Goal: Task Accomplishment & Management: Manage account settings

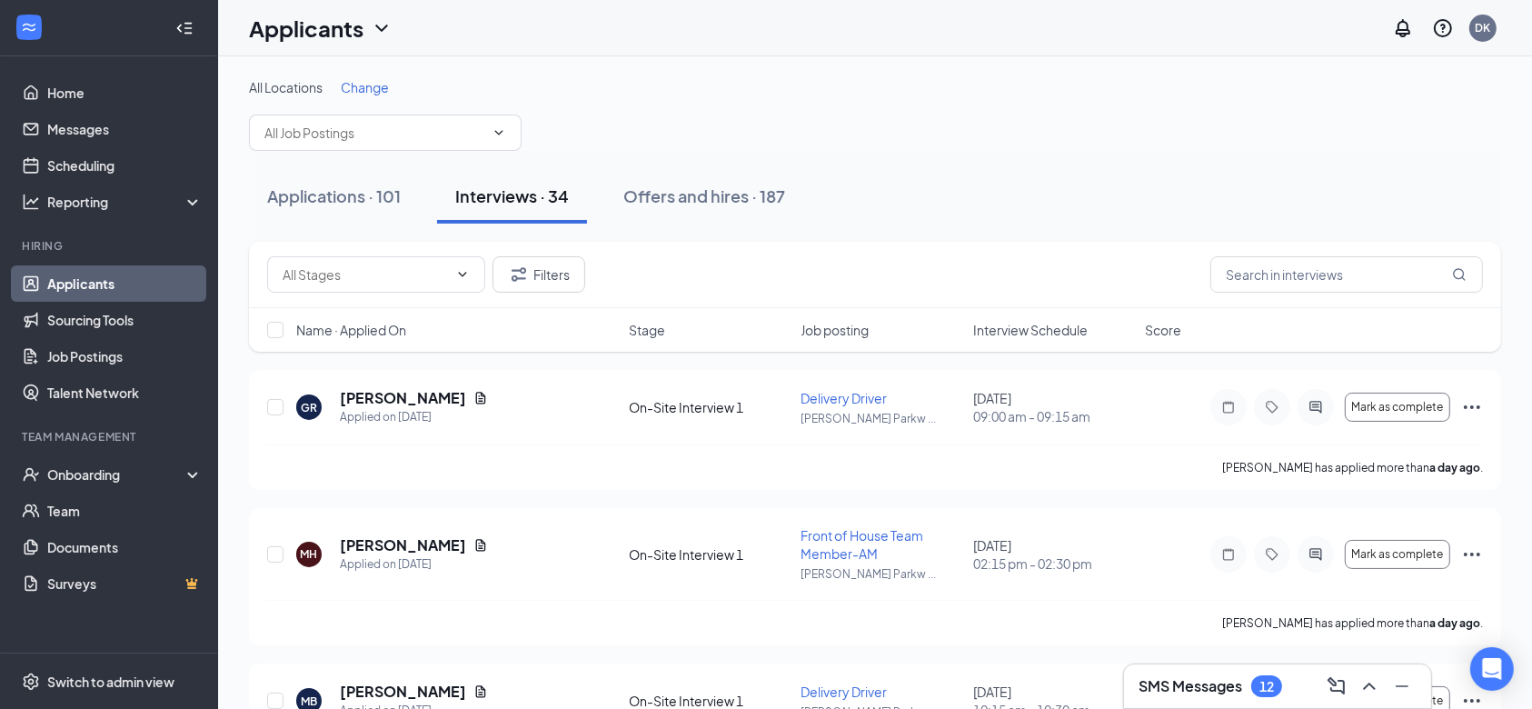
click at [370, 89] on span "Change" at bounding box center [365, 87] width 48 height 16
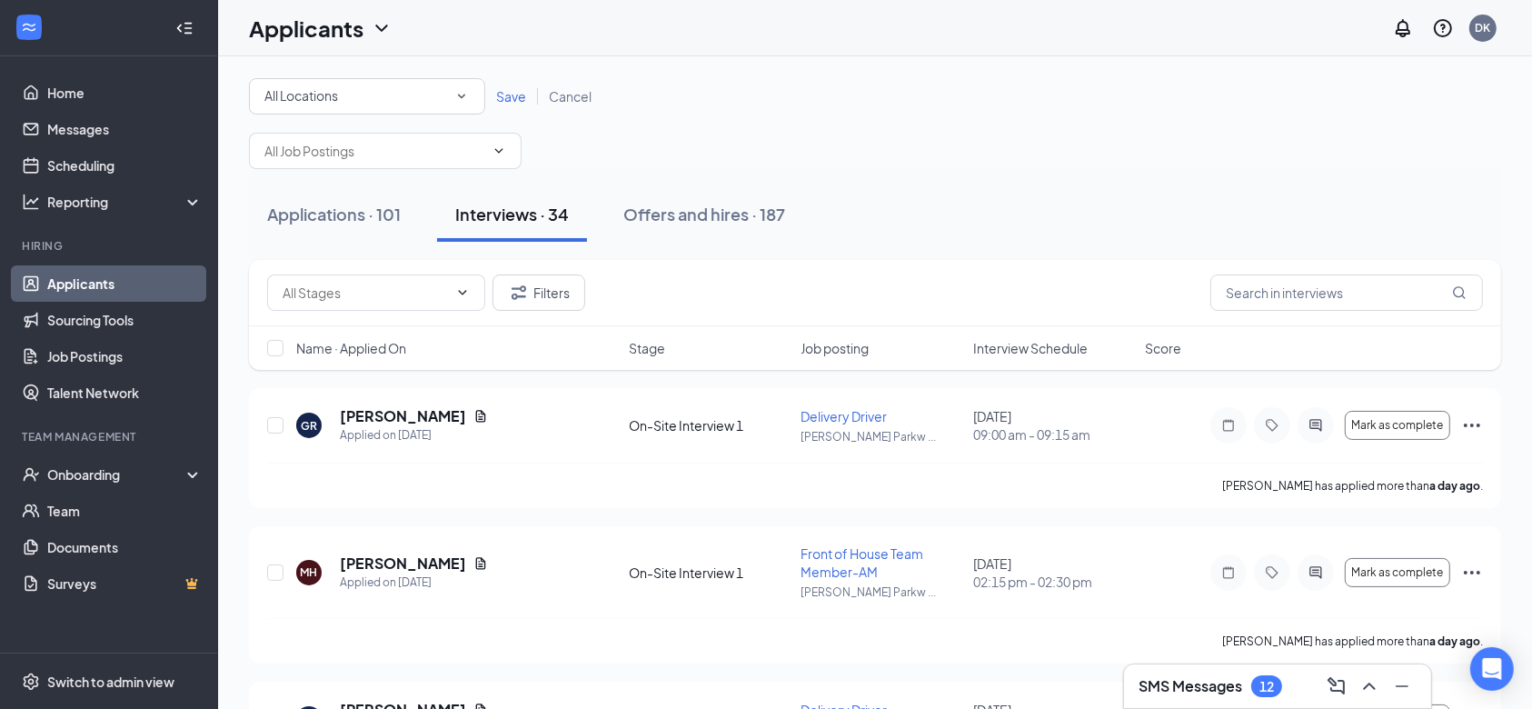
click at [461, 90] on icon "SmallChevronDown" at bounding box center [461, 96] width 16 height 16
click at [345, 236] on span "[PERSON_NAME][GEOGRAPHIC_DATA]" at bounding box center [382, 234] width 236 height 16
click at [502, 93] on span "Save" at bounding box center [511, 96] width 30 height 16
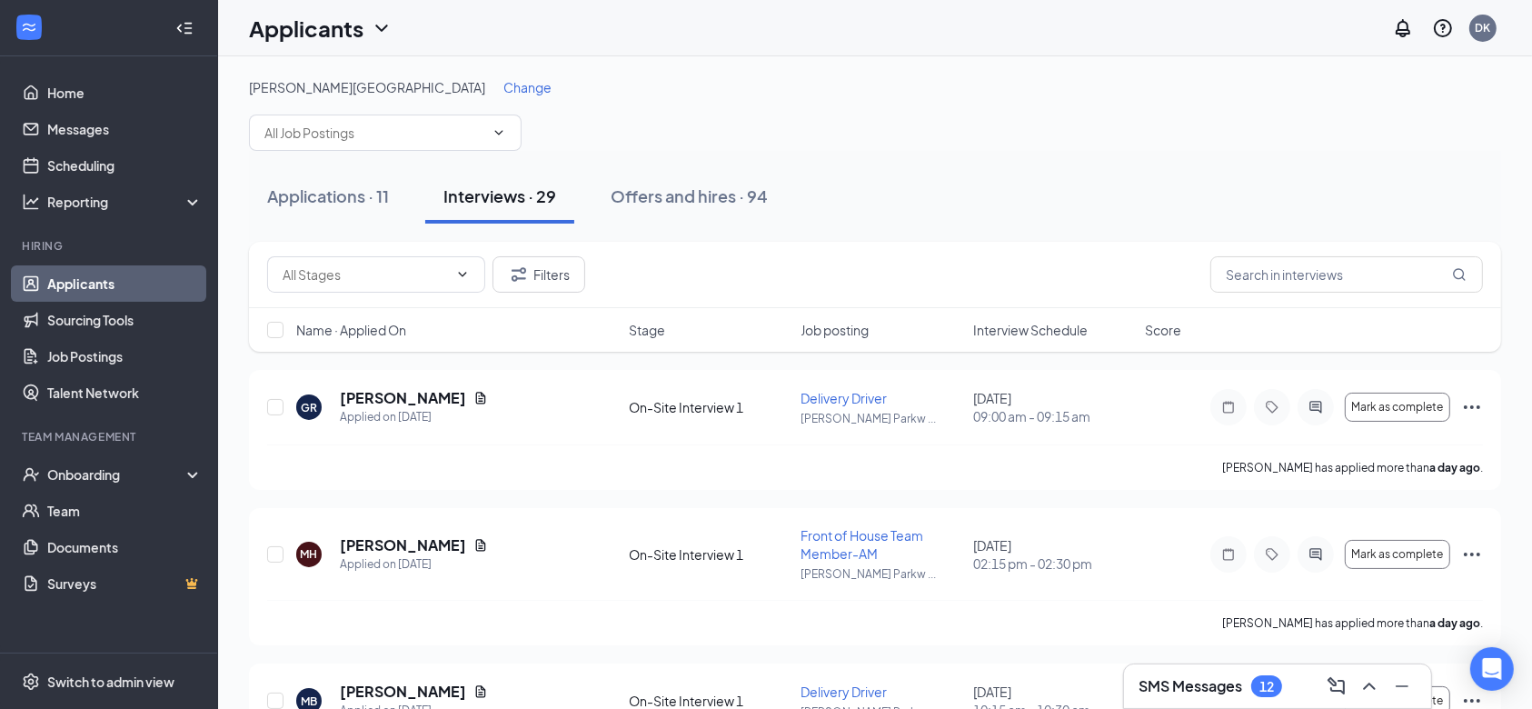
click at [998, 335] on span "Interview Schedule" at bounding box center [1030, 330] width 114 height 18
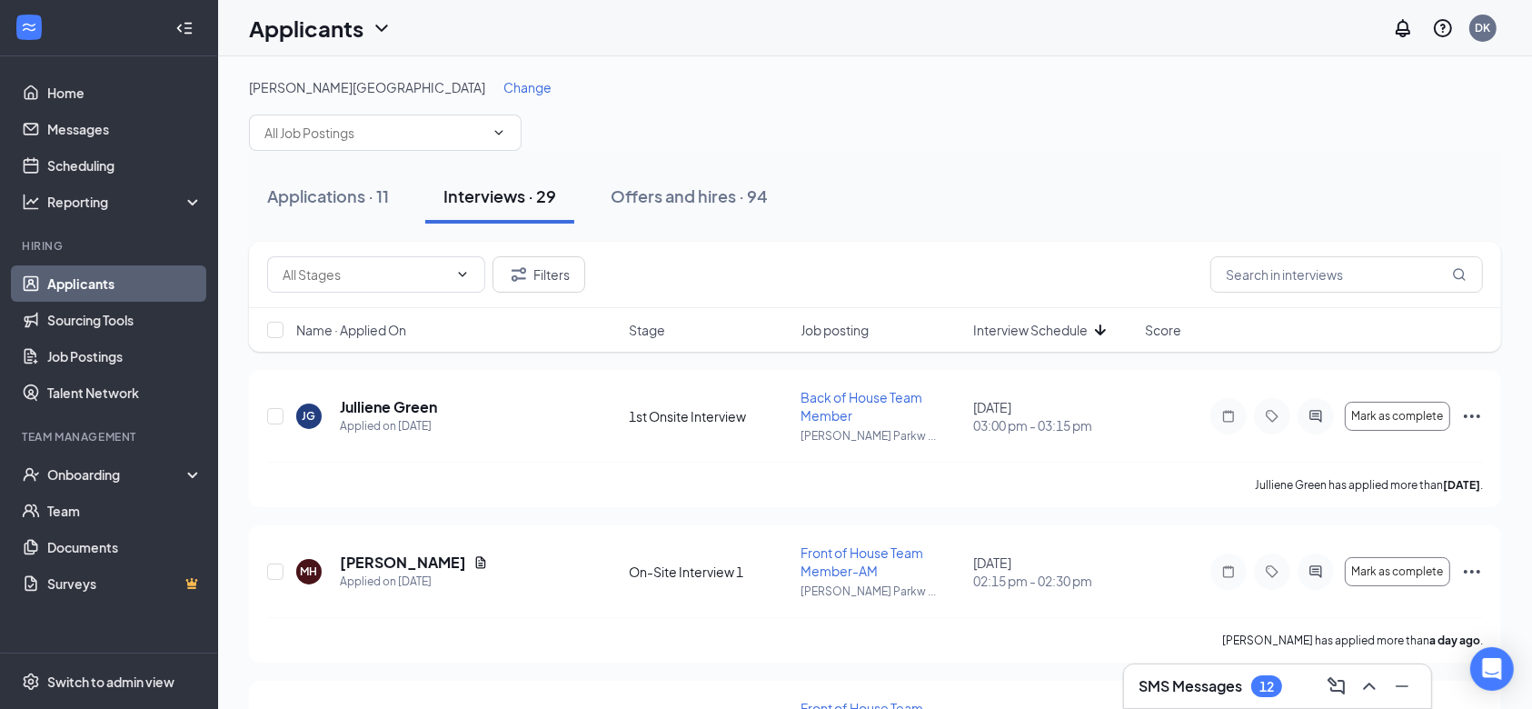
click at [1069, 327] on span "Interview Schedule" at bounding box center [1030, 330] width 114 height 18
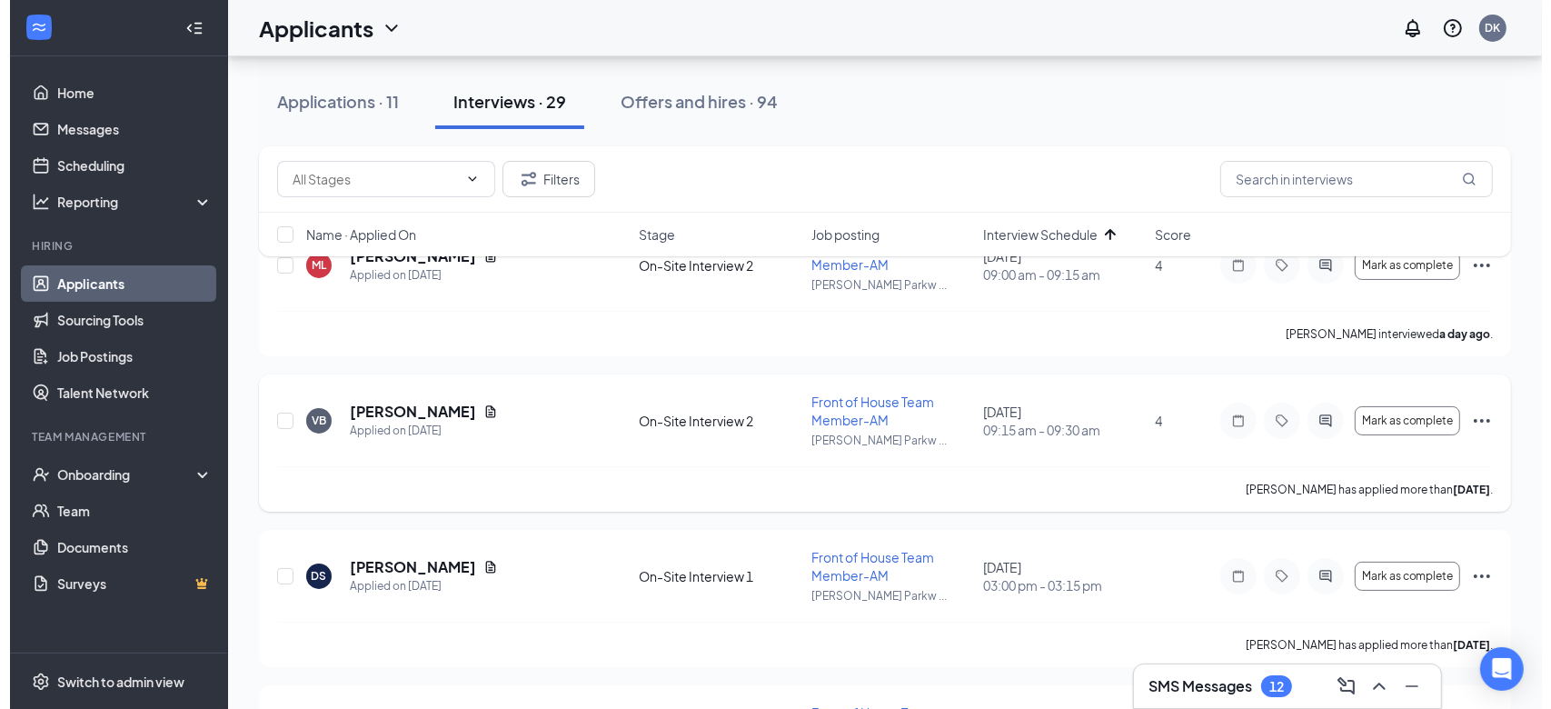
scroll to position [152, 0]
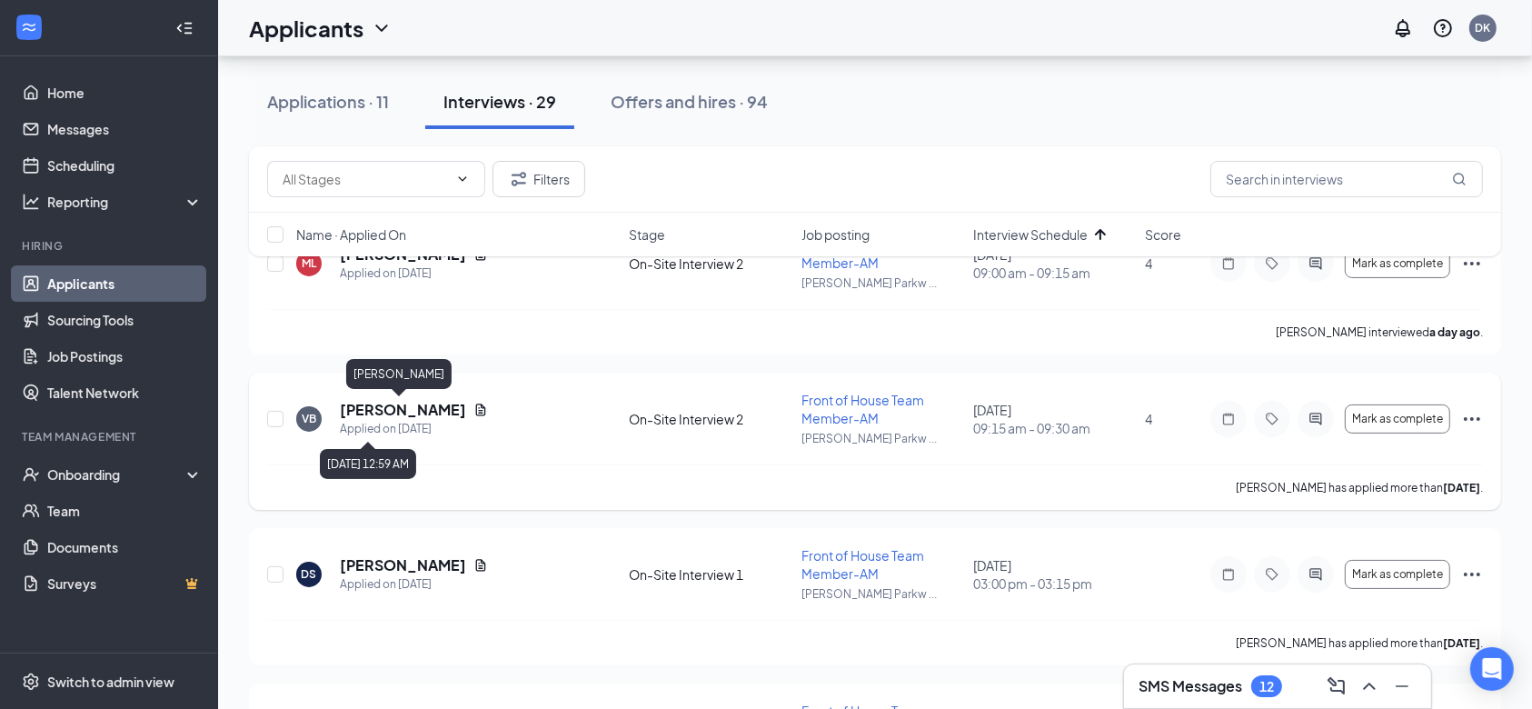
click at [351, 414] on h5 "[PERSON_NAME]" at bounding box center [403, 410] width 126 height 20
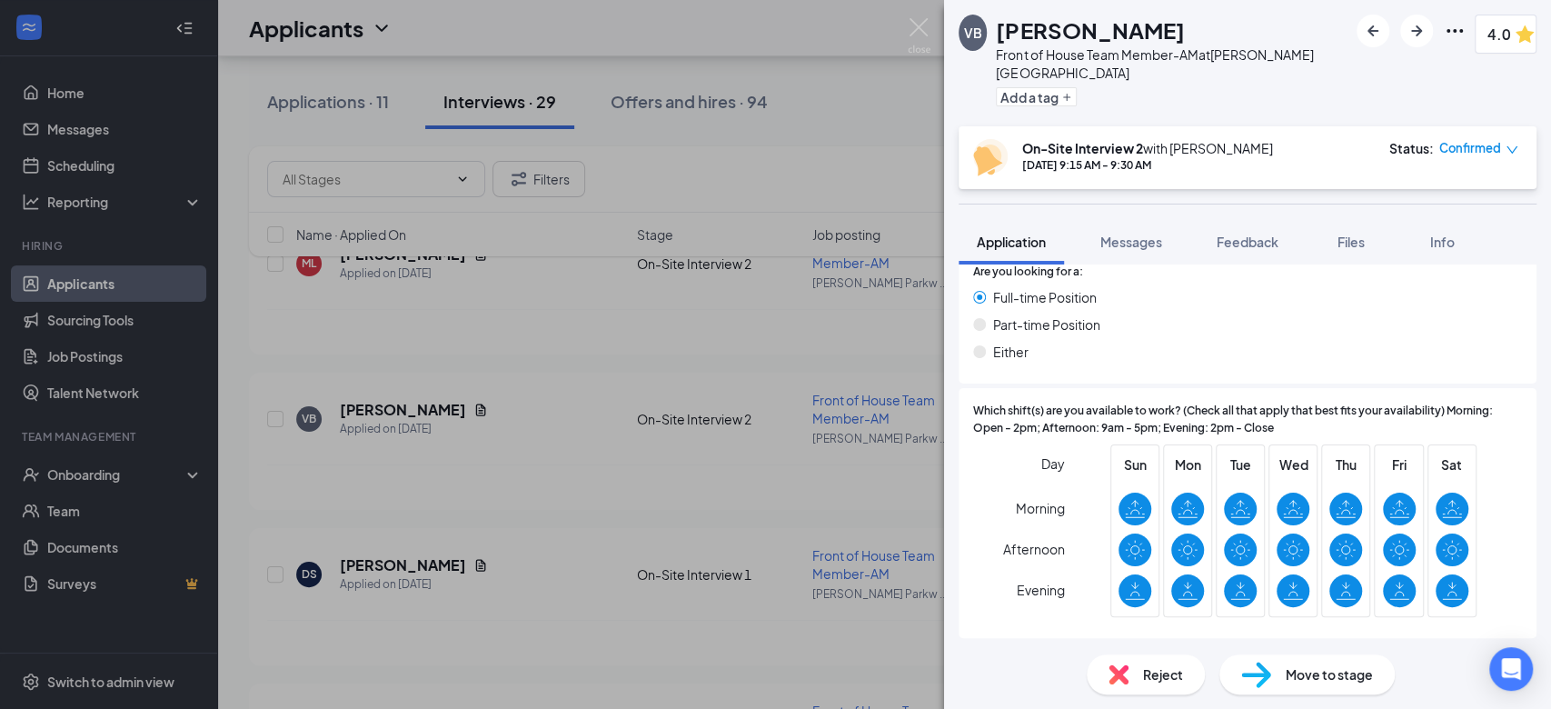
scroll to position [682, 0]
click at [1247, 233] on div "Feedback" at bounding box center [1248, 242] width 62 height 18
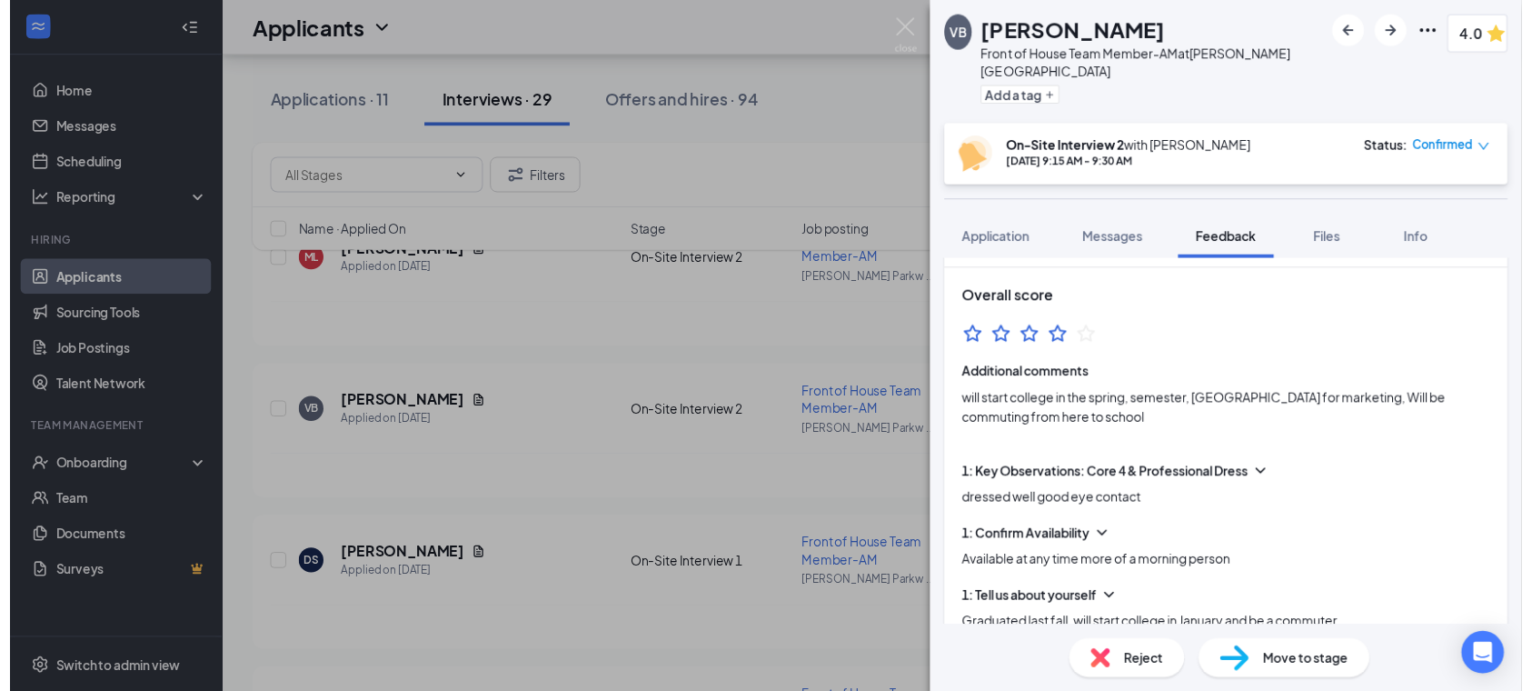
scroll to position [94, 0]
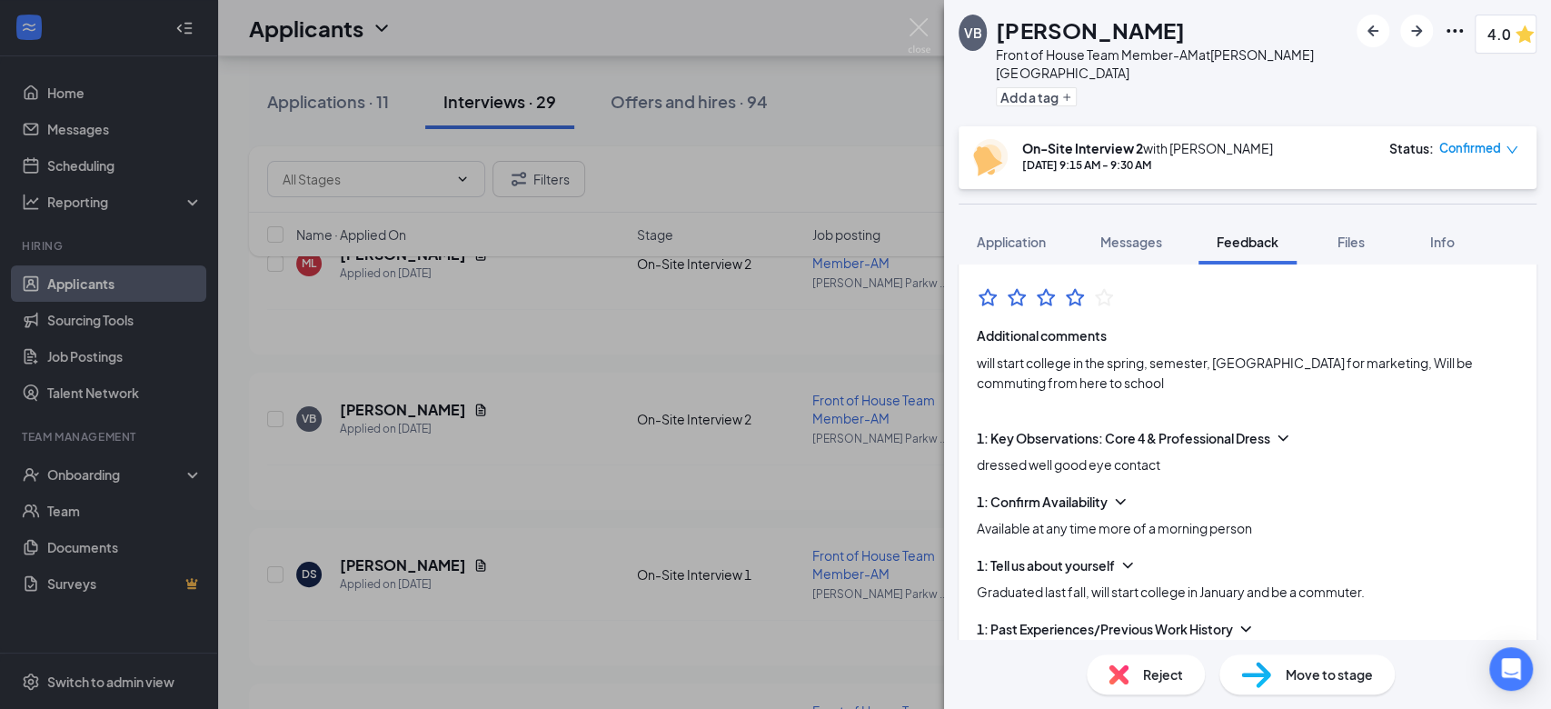
click at [550, 464] on div "VB [PERSON_NAME] Front of House Team Member-AM at [PERSON_NAME][GEOGRAPHIC_DATA…" at bounding box center [775, 354] width 1551 height 709
